Goal: Find specific page/section: Find specific page/section

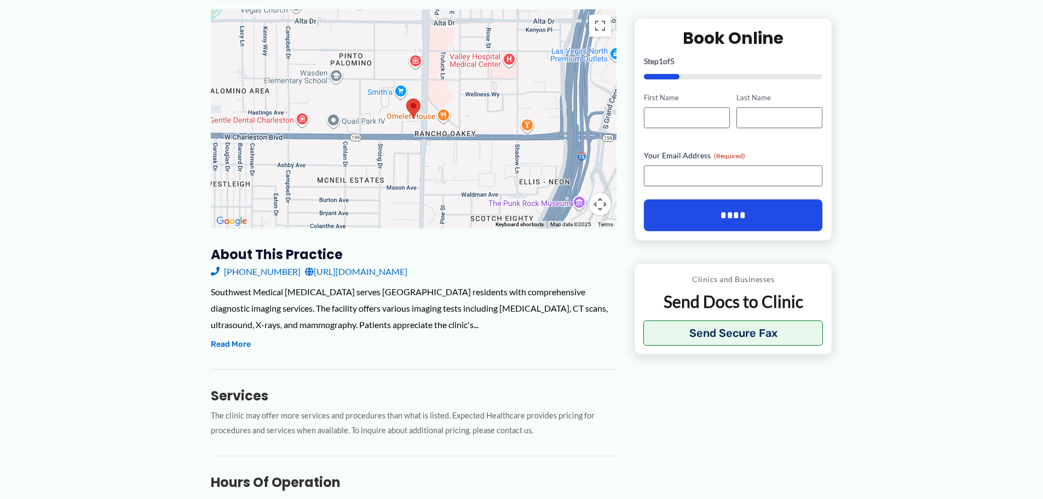
scroll to position [164, 0]
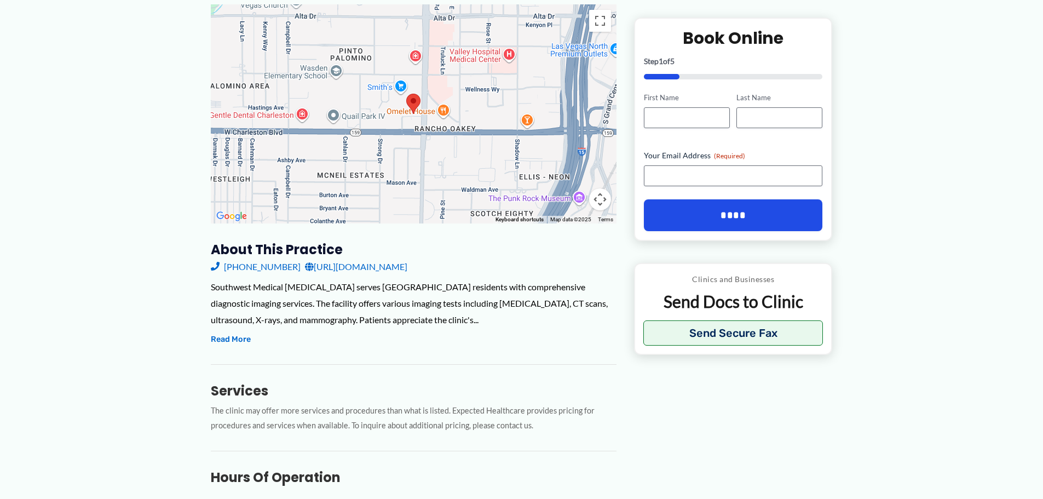
click at [267, 321] on div "Southwest Medical Radiology serves Las Vegas residents with comprehensive diagn…" at bounding box center [414, 303] width 406 height 49
click at [240, 342] on button "Read More" at bounding box center [231, 339] width 40 height 13
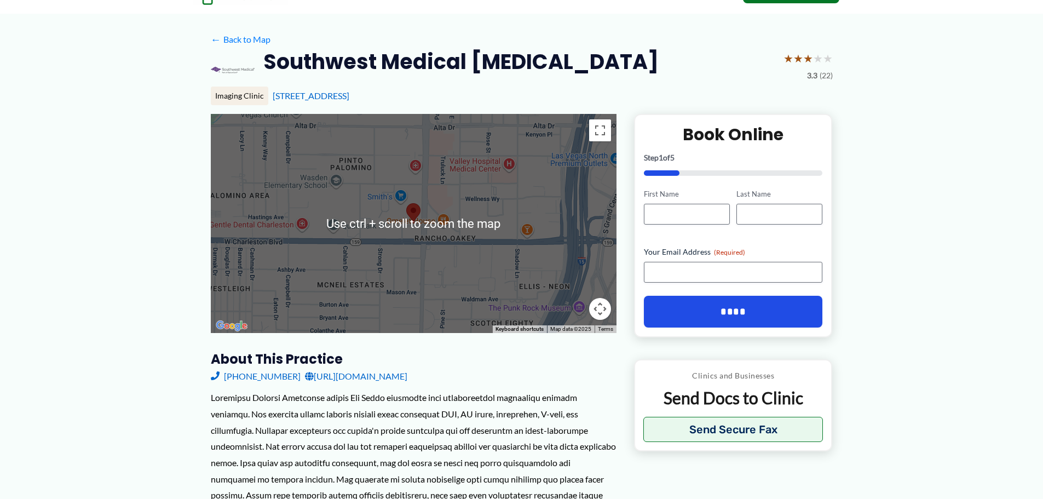
scroll to position [0, 0]
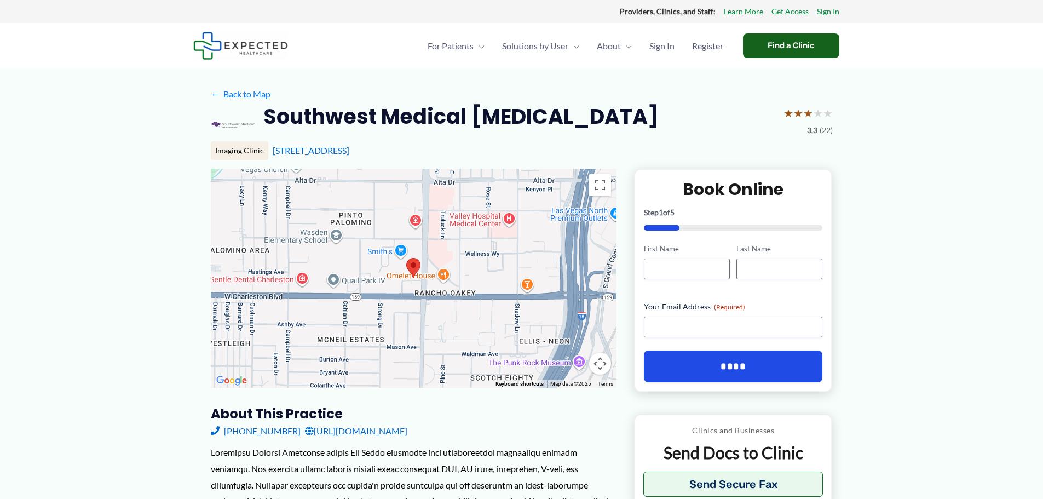
click at [751, 40] on div "Find a Clinic" at bounding box center [791, 45] width 96 height 25
